Goal: Answer question/provide support: Answer question/provide support

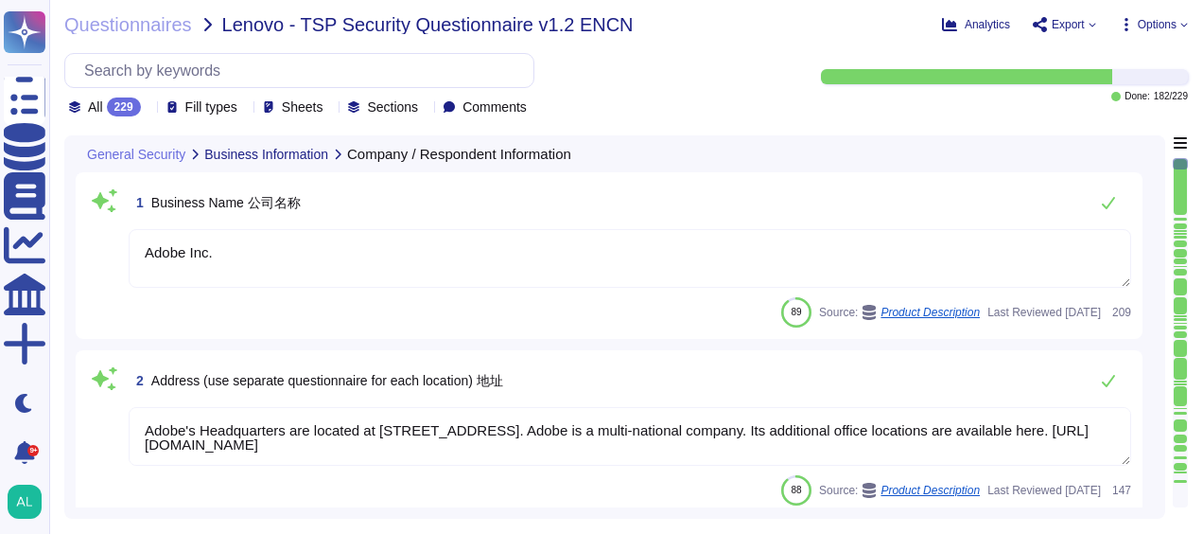
type textarea "Adobe Inc."
type textarea "Adobe's Headquarters are located at [STREET_ADDRESS]. Adobe is a multi-national…"
type textarea "[PERSON_NAME] is Adobe's Vice President, Chief Privacy Officer (CPO) and Chief …"
type textarea "Your POC for all communications is your account manager."
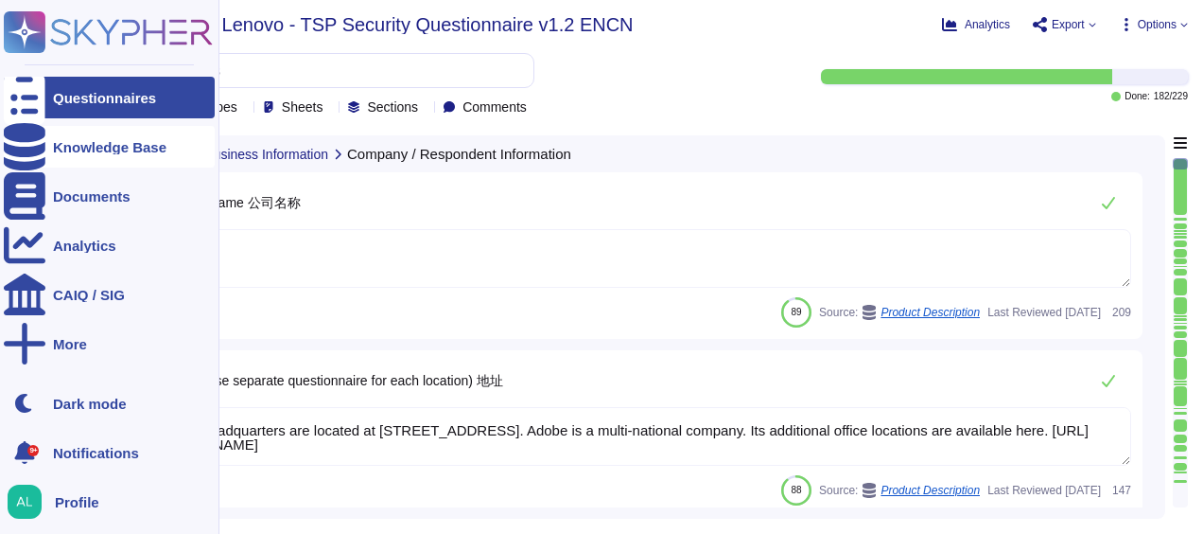
click at [25, 152] on icon at bounding box center [25, 146] width 42 height 47
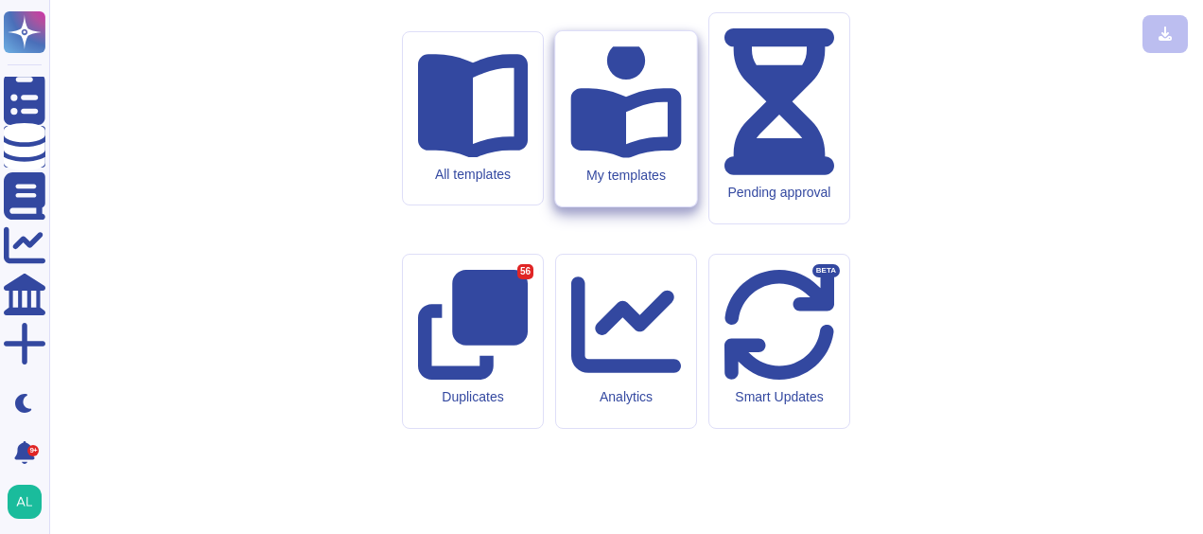
click at [639, 157] on icon at bounding box center [625, 101] width 111 height 111
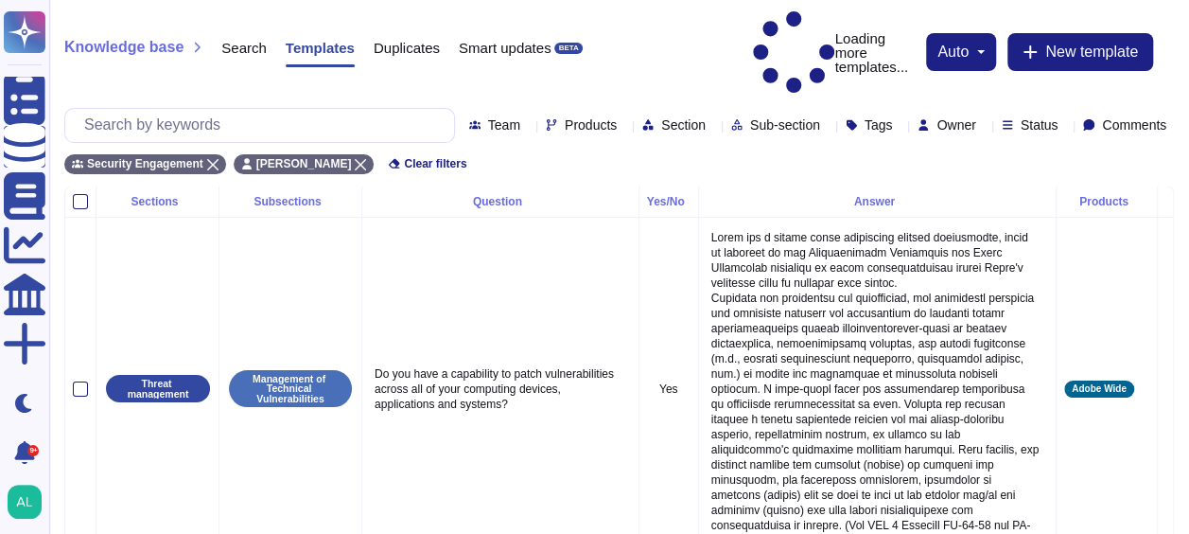
click at [1054, 117] on div "Team Products Section Sub-section Tags Owner Status Comments" at bounding box center [821, 124] width 705 height 15
click at [1065, 126] on icon at bounding box center [1065, 126] width 0 height 0
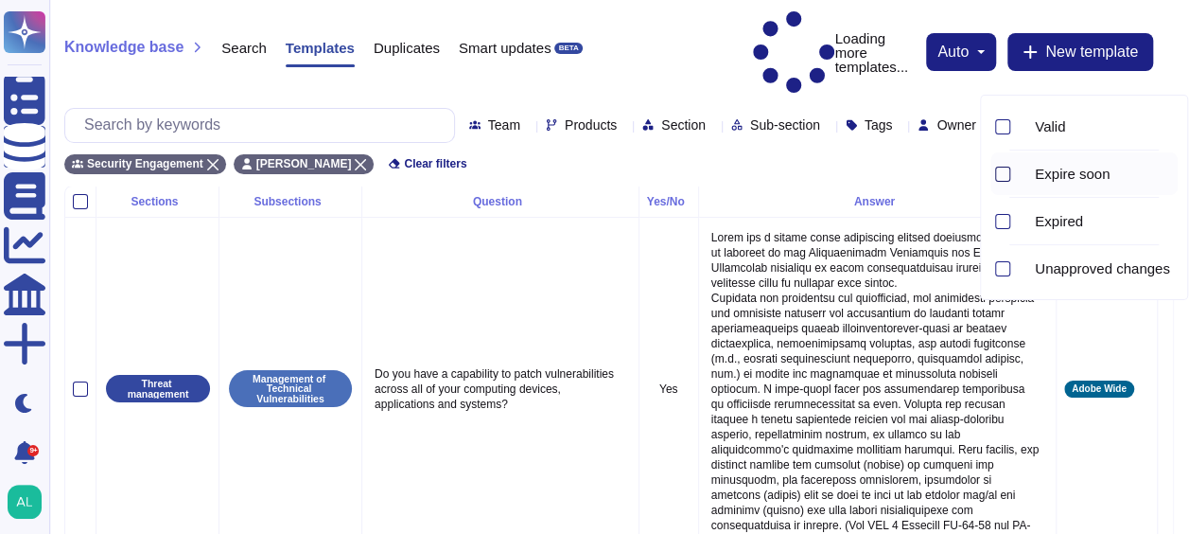
click at [1005, 172] on div at bounding box center [1002, 173] width 15 height 15
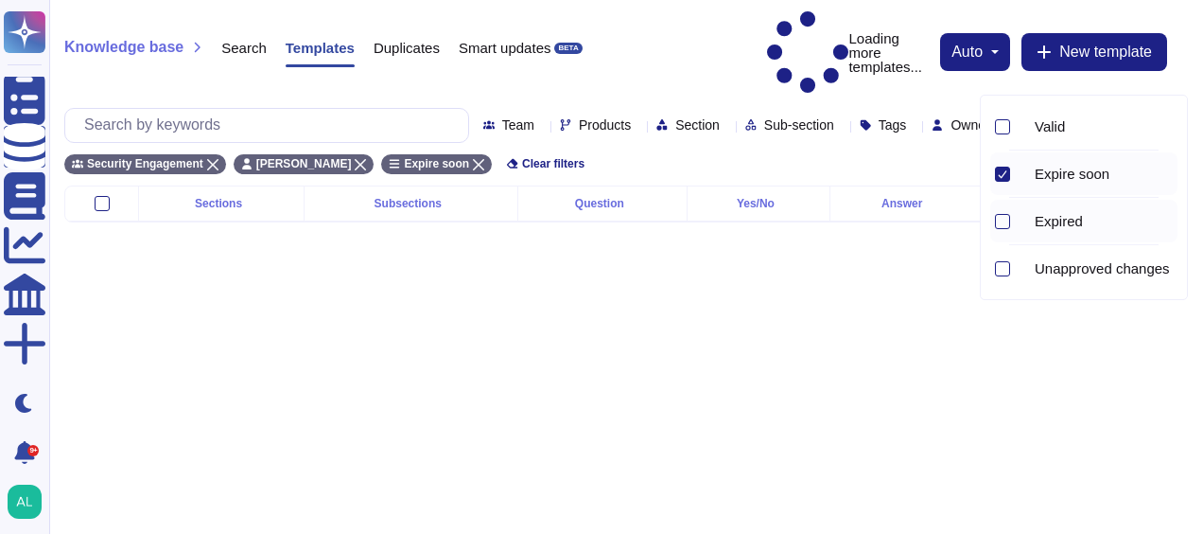
click at [999, 230] on div at bounding box center [1000, 221] width 20 height 43
click at [1004, 269] on div at bounding box center [1002, 268] width 15 height 15
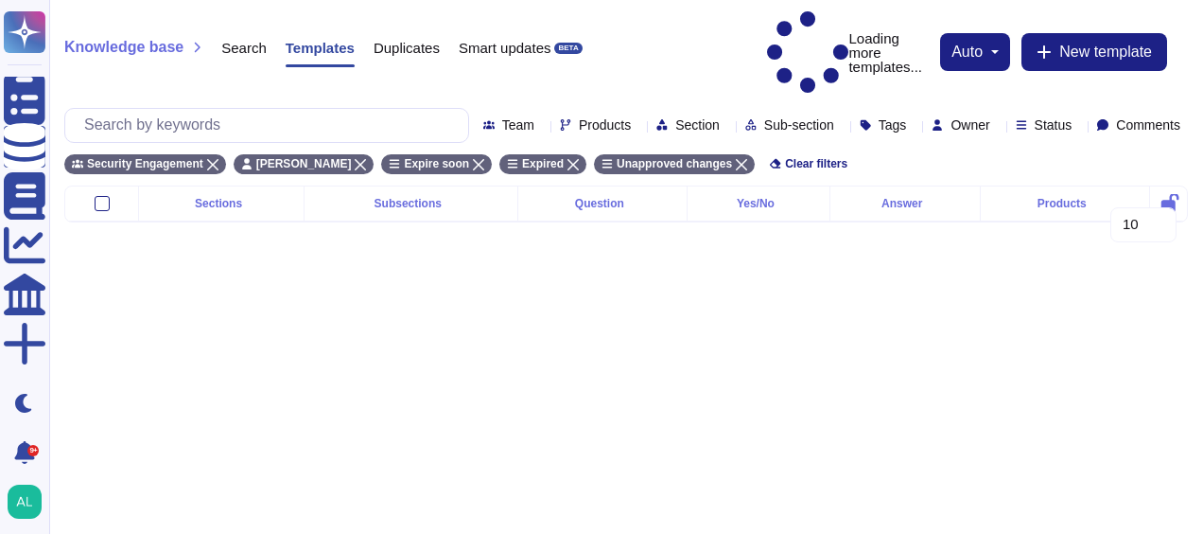
click at [889, 253] on html "Questionnaires Knowledge Base Documents Analytics CAIQ / SIG More Dark mode 9+ …" at bounding box center [601, 126] width 1203 height 253
